Goal: Navigation & Orientation: Find specific page/section

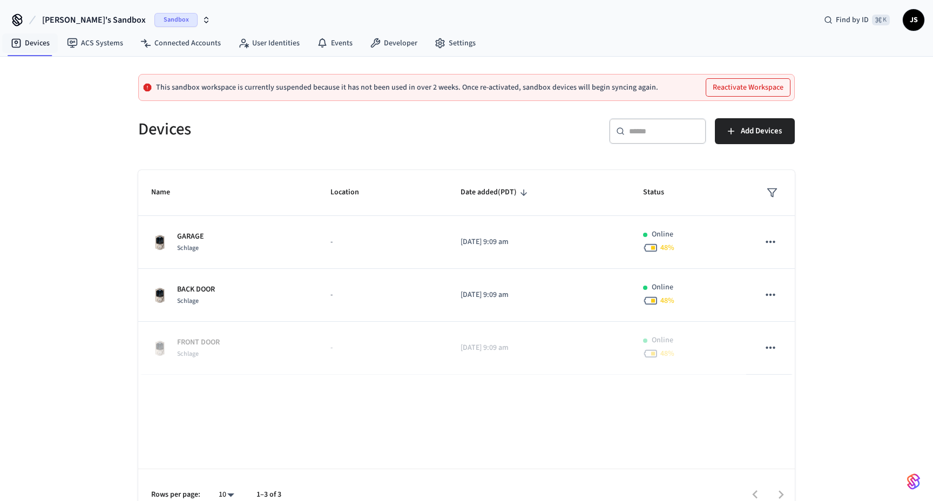
click at [20, 24] on icon at bounding box center [17, 22] width 9 height 7
click at [14, 16] on icon at bounding box center [17, 19] width 9 height 9
click at [392, 40] on link "Developer" at bounding box center [393, 42] width 65 height 19
click at [107, 230] on div "This sandbox workspace is currently suspended because it has not been used in o…" at bounding box center [466, 289] width 933 height 464
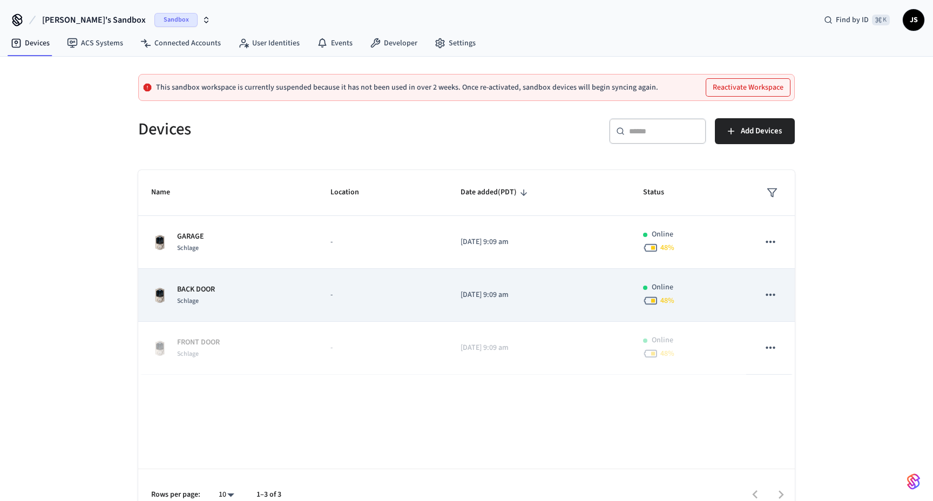
click at [657, 300] on icon "sticky table" at bounding box center [650, 301] width 13 height 8
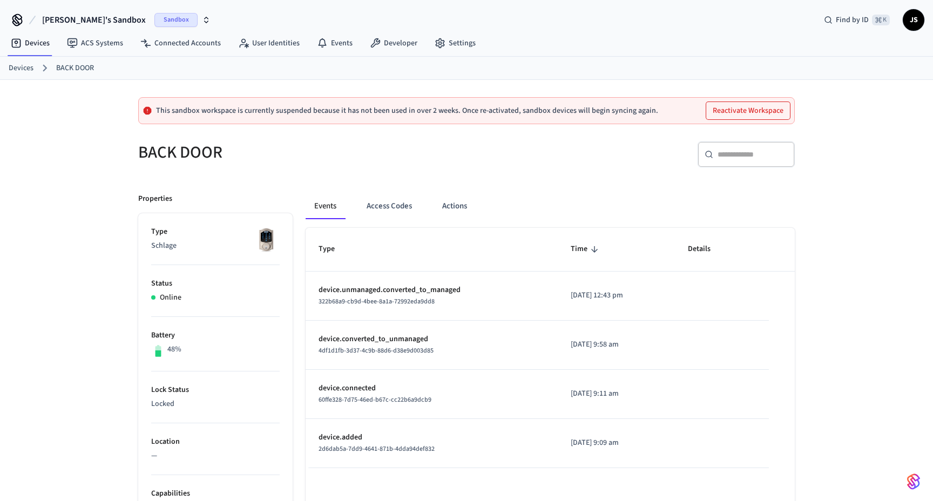
click at [440, 219] on div "Events Access Codes Actions" at bounding box center [550, 210] width 489 height 35
click at [444, 214] on button "Actions" at bounding box center [455, 206] width 42 height 26
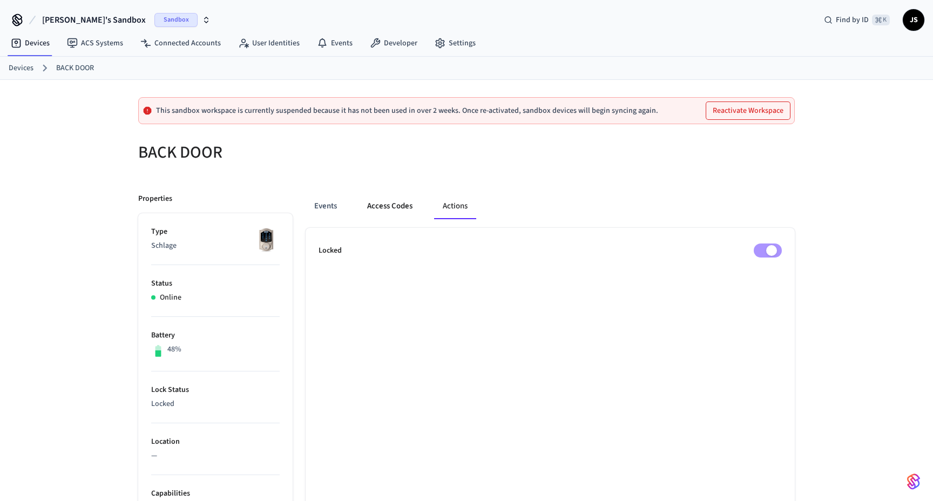
click at [395, 214] on button "Access Codes" at bounding box center [390, 206] width 63 height 26
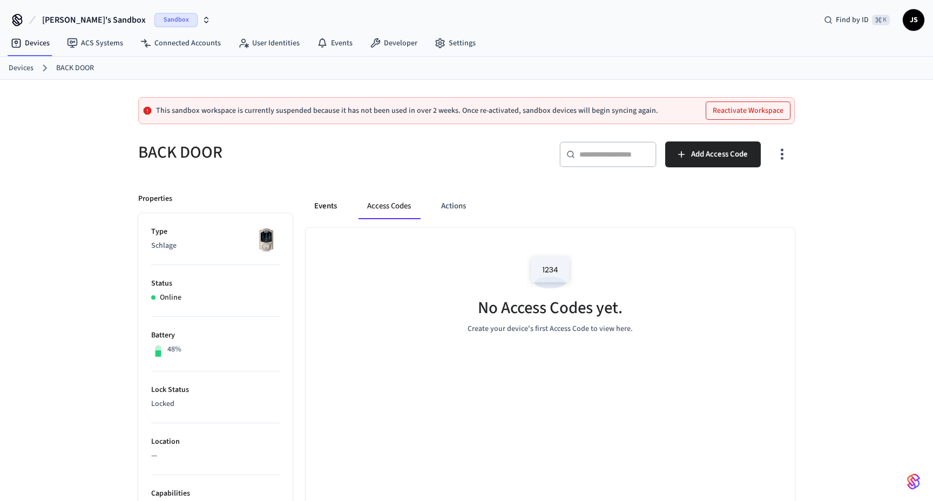
click at [327, 208] on button "Events" at bounding box center [326, 206] width 40 height 26
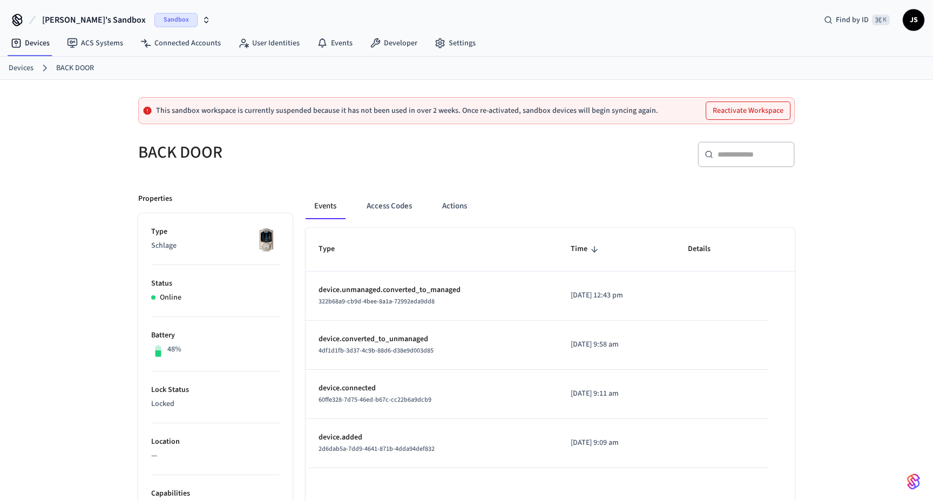
click at [266, 245] on img at bounding box center [266, 239] width 27 height 27
click at [266, 239] on img at bounding box center [266, 239] width 27 height 27
click at [27, 73] on link "Devices" at bounding box center [21, 68] width 25 height 11
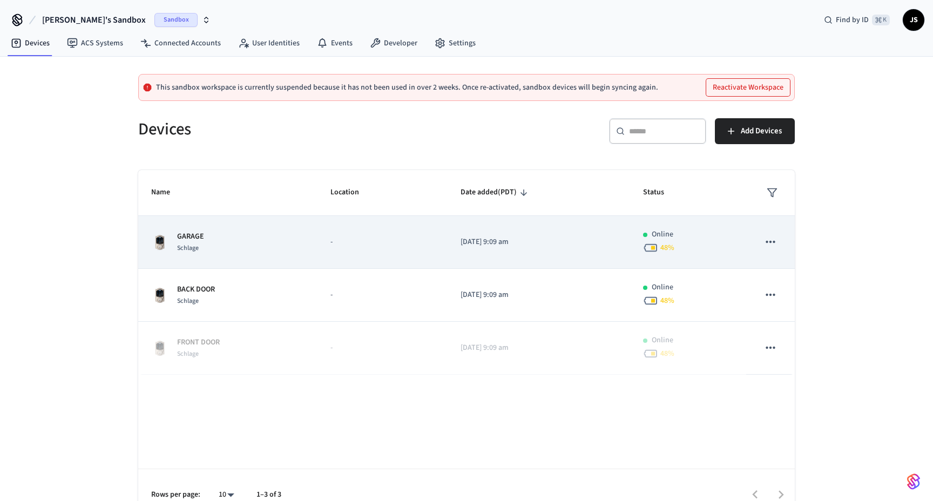
click at [254, 242] on div "GARAGE Schlage" at bounding box center [227, 242] width 153 height 23
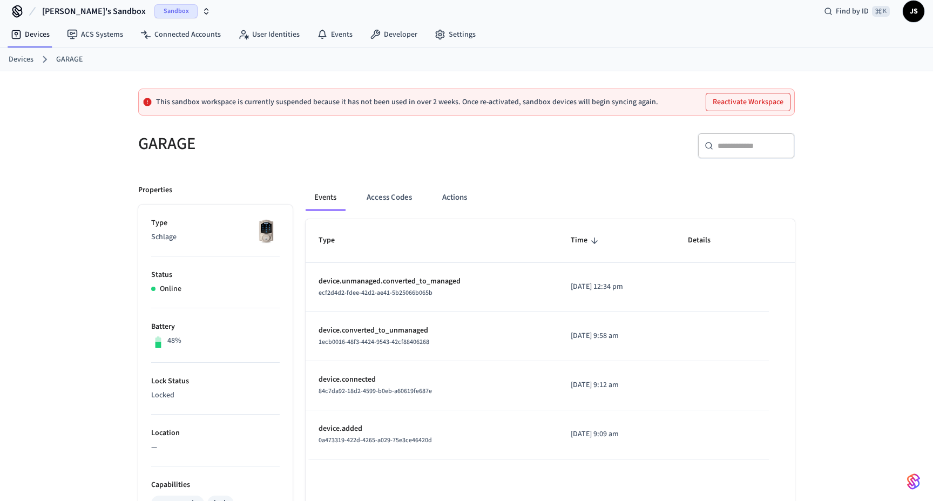
scroll to position [12, 0]
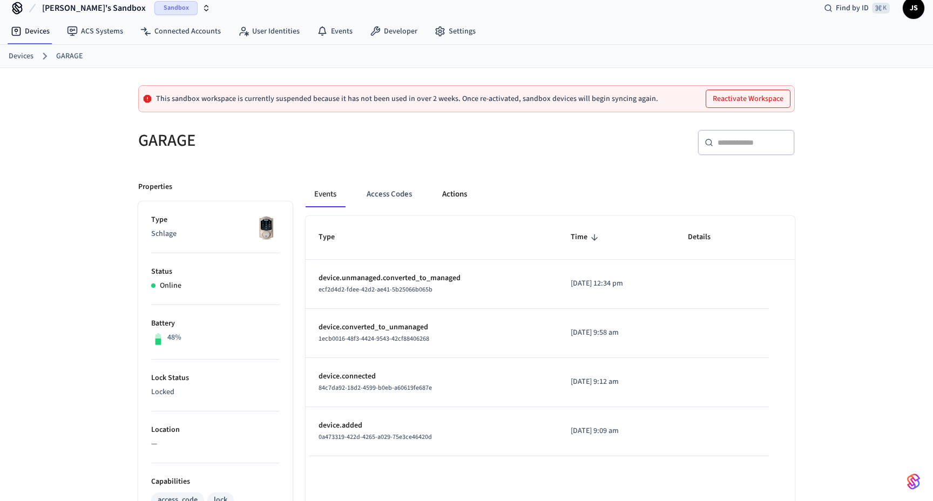
click at [443, 196] on button "Actions" at bounding box center [455, 194] width 42 height 26
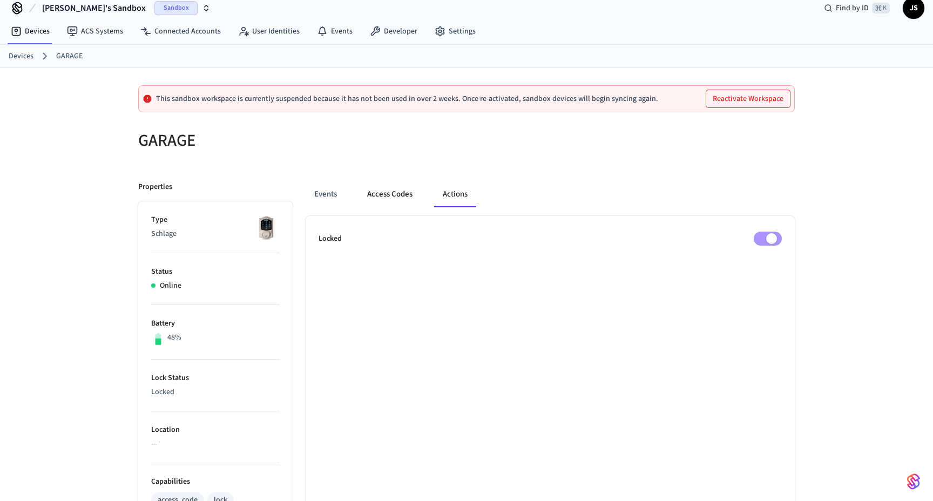
click at [387, 193] on button "Access Codes" at bounding box center [390, 194] width 63 height 26
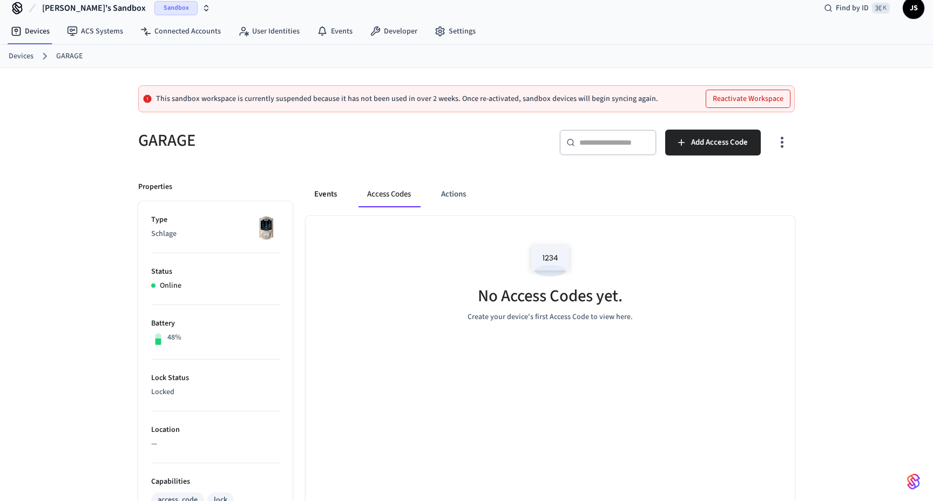
click at [326, 197] on button "Events" at bounding box center [326, 194] width 40 height 26
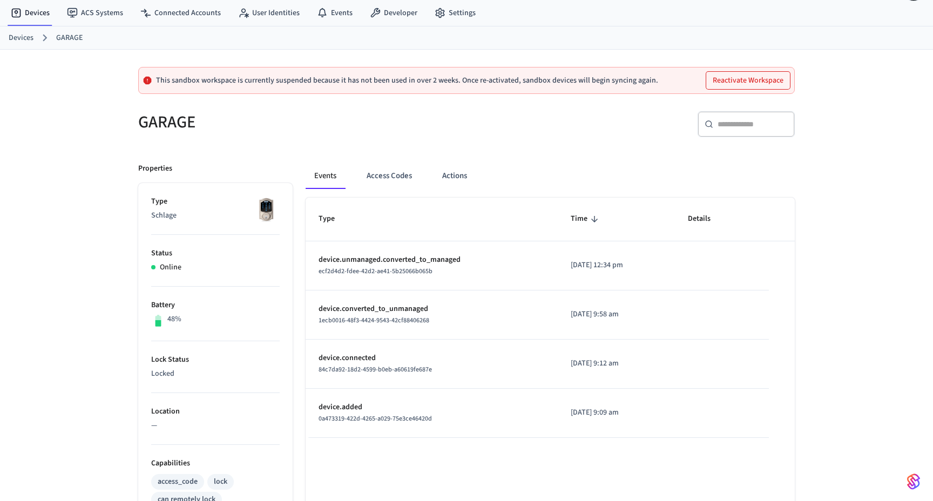
scroll to position [0, 0]
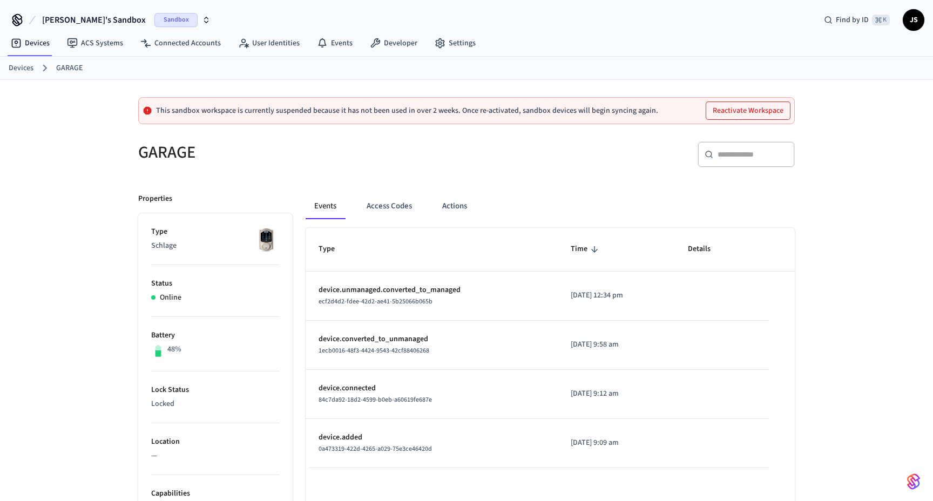
click at [28, 64] on link "Devices" at bounding box center [21, 68] width 25 height 11
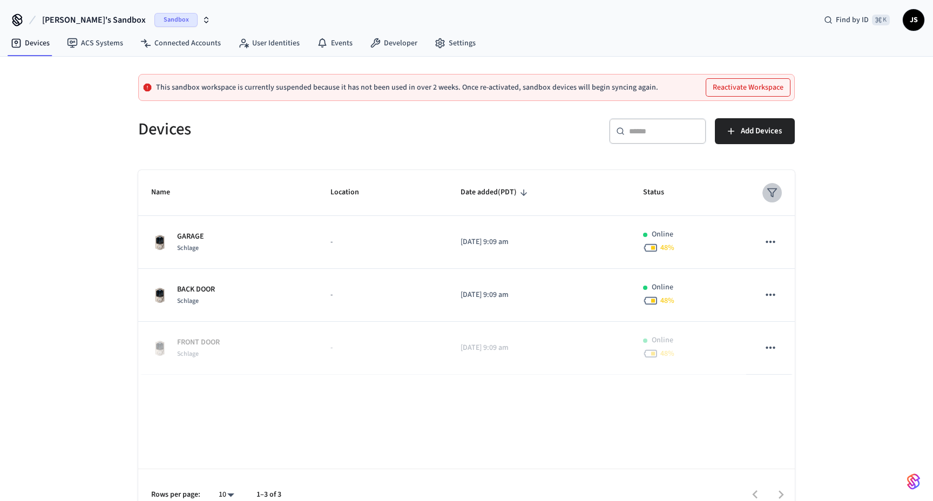
click at [774, 192] on icon "sticky table" at bounding box center [772, 192] width 11 height 11
click at [774, 192] on div at bounding box center [466, 250] width 933 height 501
click at [178, 193] on icon "sticky table" at bounding box center [177, 193] width 10 height 10
click at [367, 195] on icon "sticky table" at bounding box center [366, 193] width 6 height 6
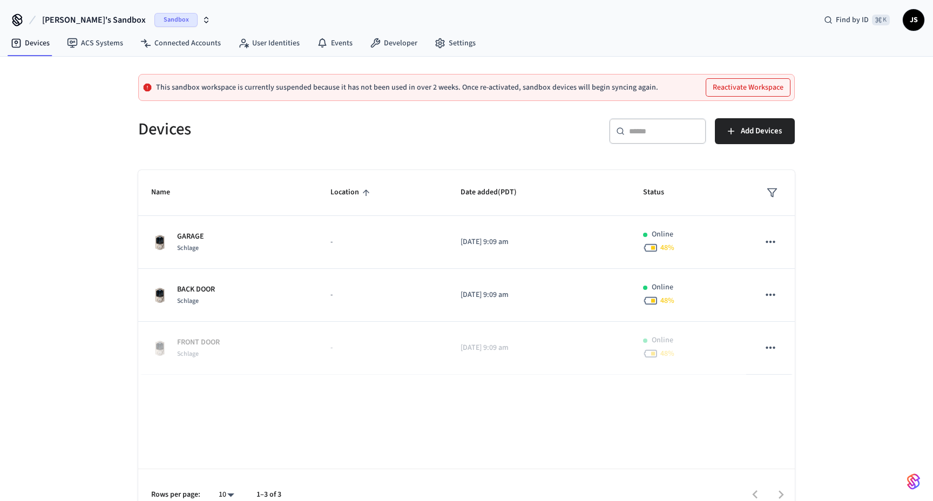
click at [367, 195] on icon "sticky table" at bounding box center [366, 193] width 6 height 6
click at [527, 192] on icon "sticky table" at bounding box center [524, 193] width 6 height 6
click at [670, 194] on icon "sticky table" at bounding box center [671, 193] width 10 height 10
click at [673, 194] on icon "sticky table" at bounding box center [671, 193] width 10 height 10
